Goal: Transaction & Acquisition: Subscribe to service/newsletter

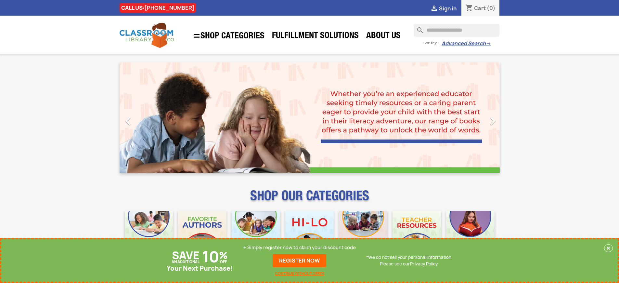
click at [300, 247] on p "+ Simply register now to claim your discount code" at bounding box center [300, 247] width 113 height 7
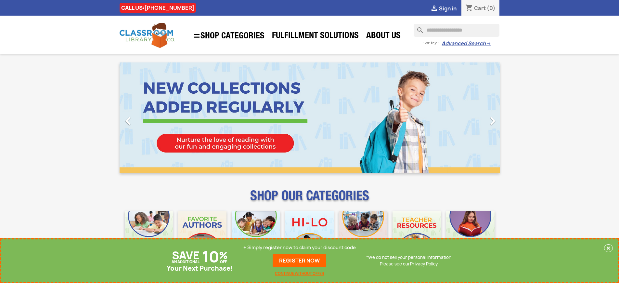
click at [300, 247] on p "+ Simply register now to claim your discount code" at bounding box center [300, 247] width 113 height 7
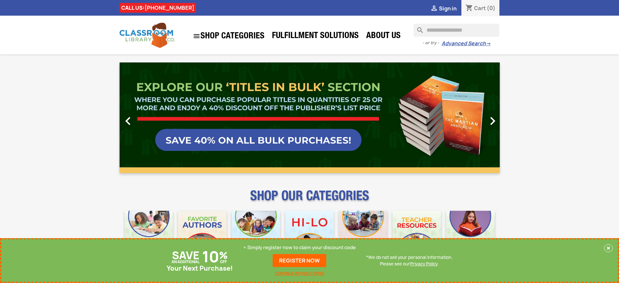
click at [300, 247] on p "+ Simply register now to claim your discount code" at bounding box center [300, 247] width 113 height 7
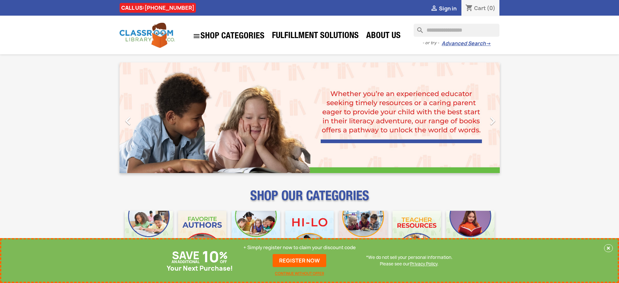
click at [300, 247] on p "+ Simply register now to claim your discount code" at bounding box center [300, 247] width 113 height 7
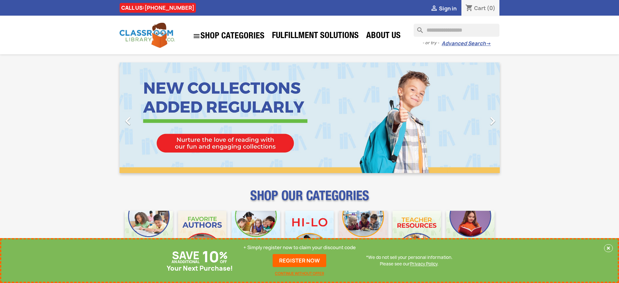
click at [300, 247] on p "+ Simply register now to claim your discount code" at bounding box center [300, 247] width 113 height 7
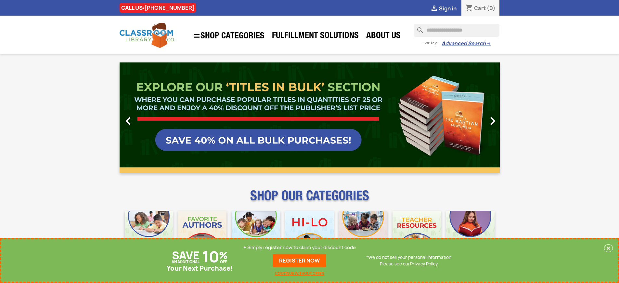
click at [300, 247] on p "+ Simply register now to claim your discount code" at bounding box center [300, 247] width 113 height 7
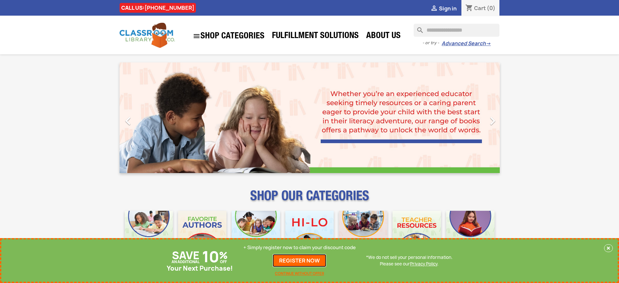
click at [300, 260] on link "REGISTER NOW" at bounding box center [300, 260] width 54 height 13
click at [300, 247] on p "+ Simply register now to claim your discount code" at bounding box center [300, 247] width 113 height 7
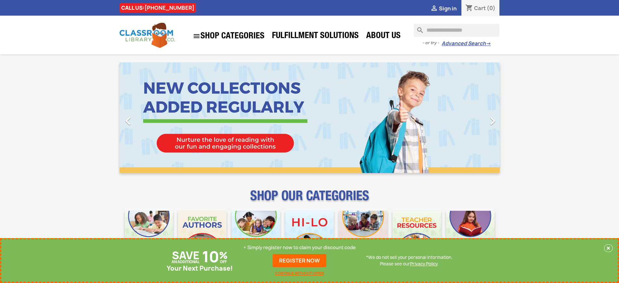
click at [300, 247] on p "+ Simply register now to claim your discount code" at bounding box center [300, 247] width 113 height 7
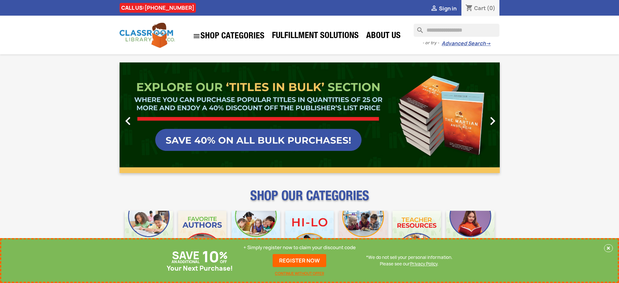
click at [300, 247] on p "+ Simply register now to claim your discount code" at bounding box center [300, 247] width 113 height 7
click at [300, 260] on link "REGISTER NOW" at bounding box center [300, 260] width 54 height 13
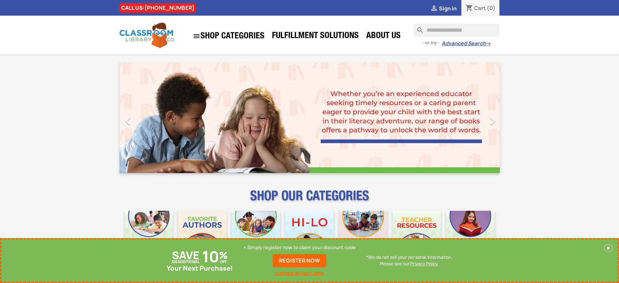
click at [300, 247] on p "+ Simply register now to claim your discount code" at bounding box center [300, 247] width 113 height 7
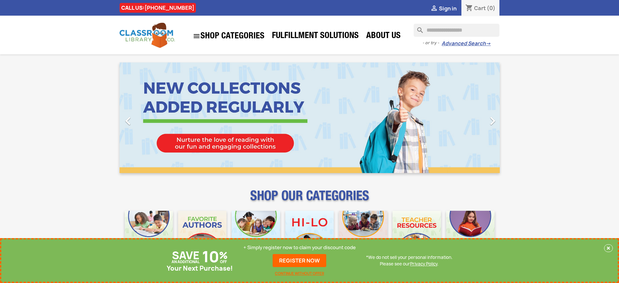
click at [300, 247] on p "+ Simply register now to claim your discount code" at bounding box center [300, 247] width 113 height 7
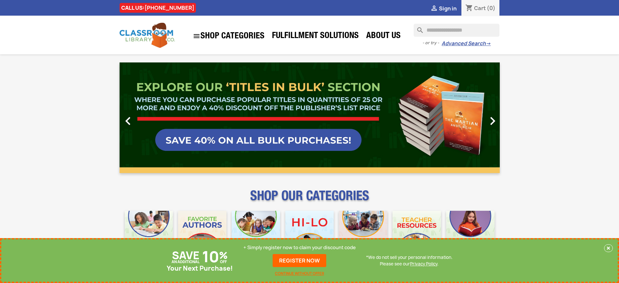
click at [300, 260] on link "REGISTER NOW" at bounding box center [300, 260] width 54 height 13
